Goal: Task Accomplishment & Management: Use online tool/utility

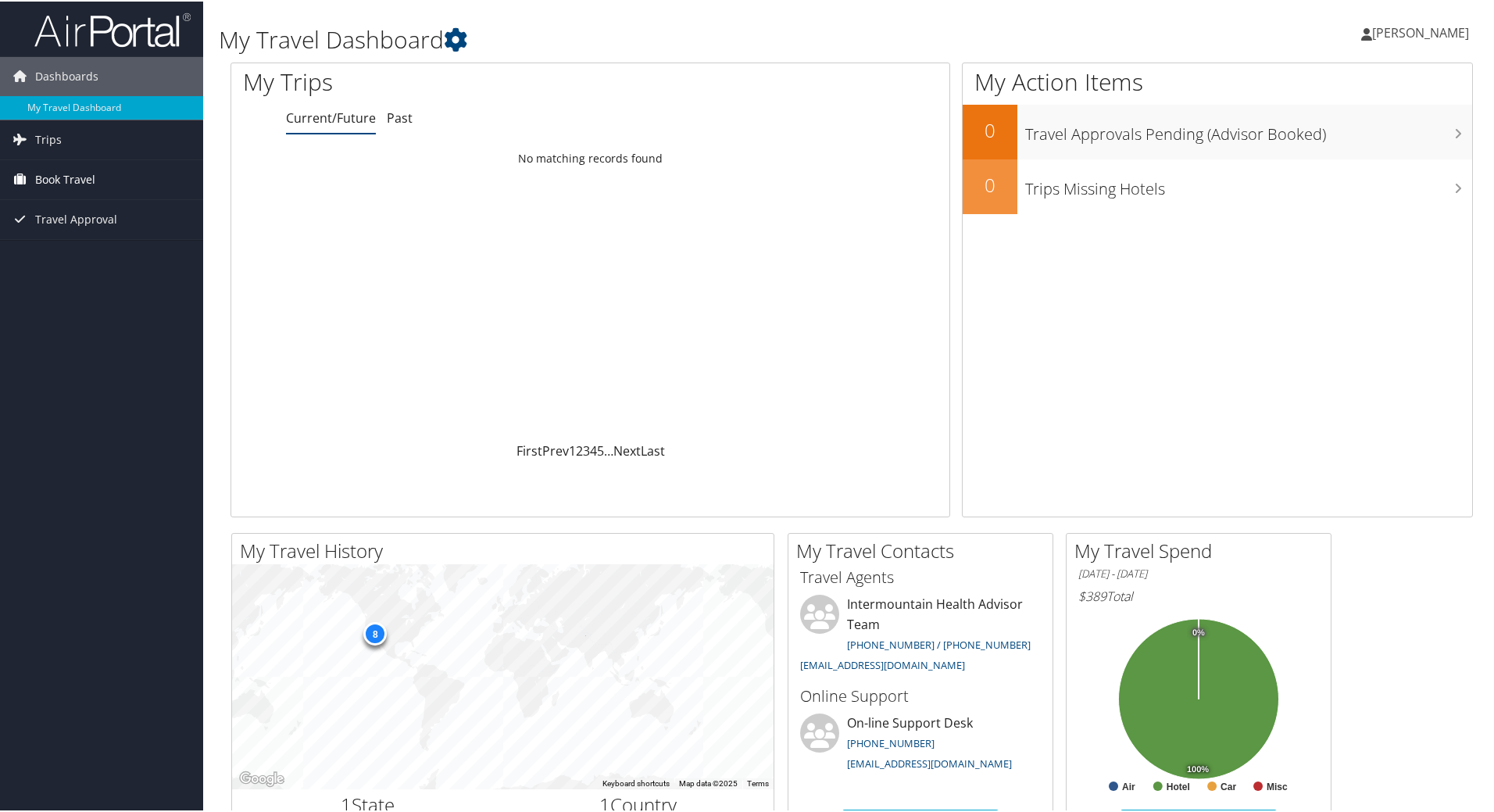
click at [64, 181] on span "Book Travel" at bounding box center [65, 178] width 60 height 39
click at [70, 209] on link "Agent Booking Request" at bounding box center [102, 209] width 203 height 24
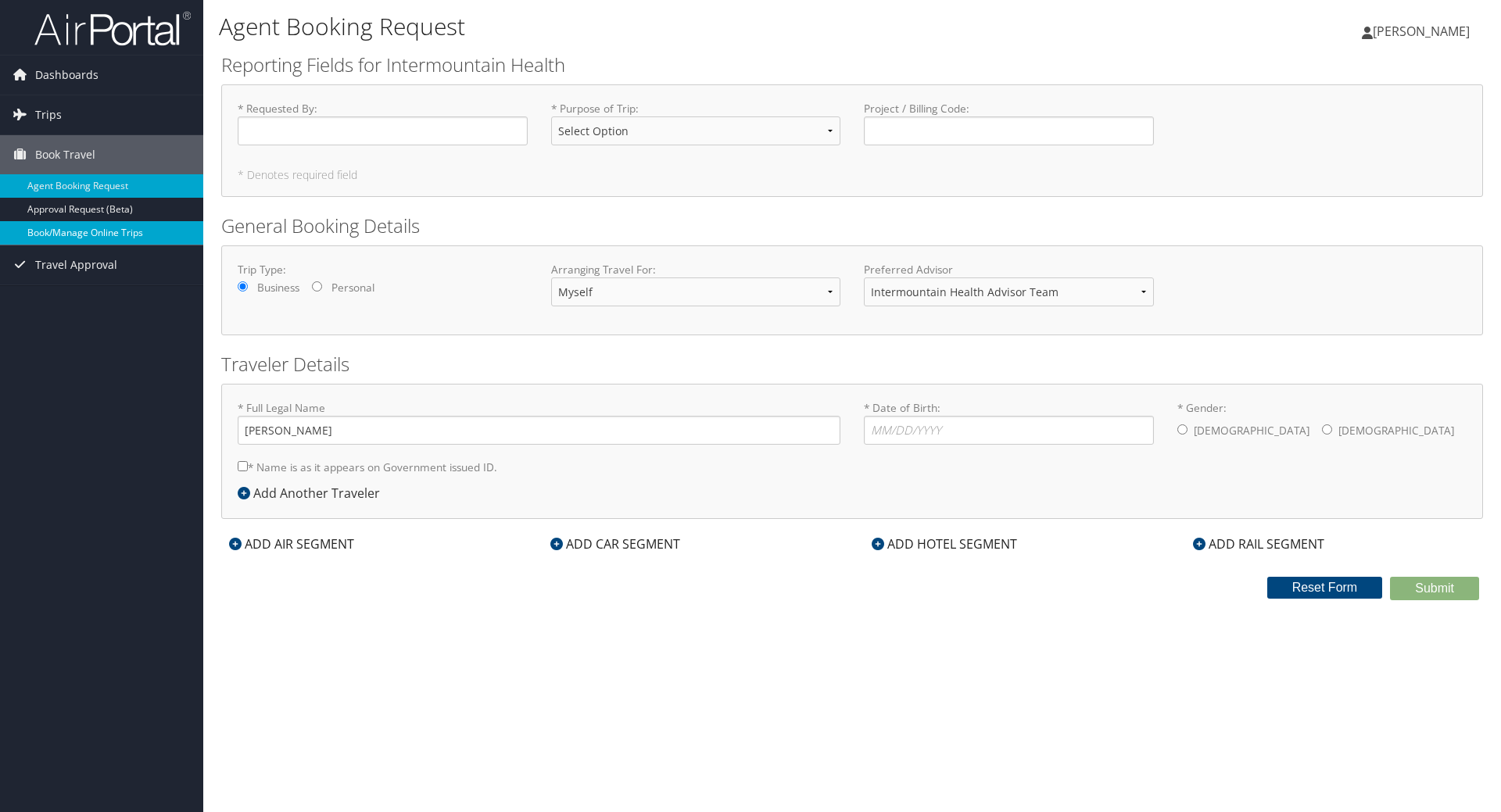
click at [112, 231] on link "Book/Manage Online Trips" at bounding box center [102, 233] width 203 height 24
